Goal: Answer question/provide support: Share knowledge or assist other users

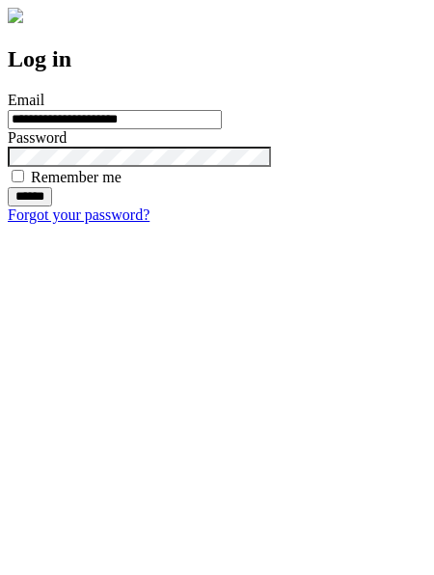
click at [52, 206] on input "******" at bounding box center [30, 196] width 44 height 19
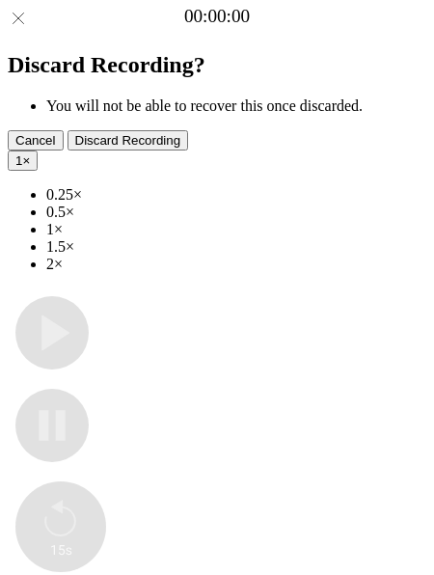
type input "**********"
